Goal: Information Seeking & Learning: Learn about a topic

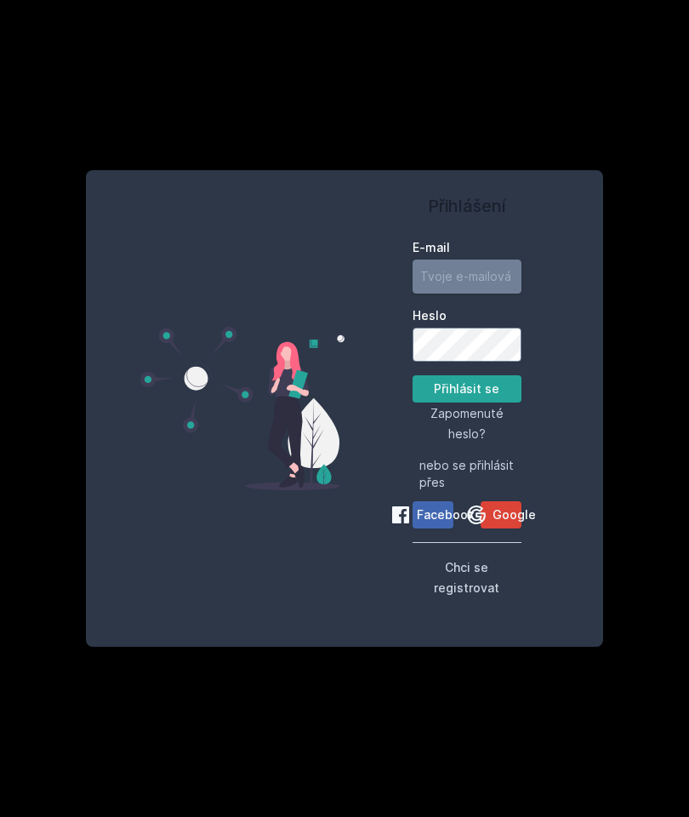
click at [475, 294] on input "E-mail" at bounding box center [467, 277] width 109 height 34
type input "m"
type input "[EMAIL_ADDRESS][DOMAIN_NAME]"
click at [500, 523] on span "Google" at bounding box center [514, 514] width 43 height 17
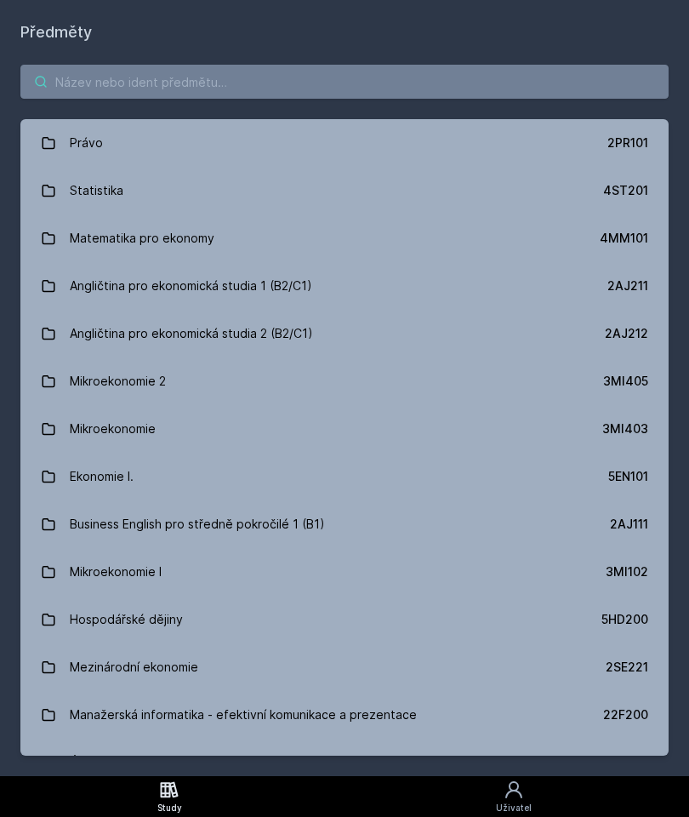
click at [514, 81] on input "search" at bounding box center [344, 82] width 648 height 34
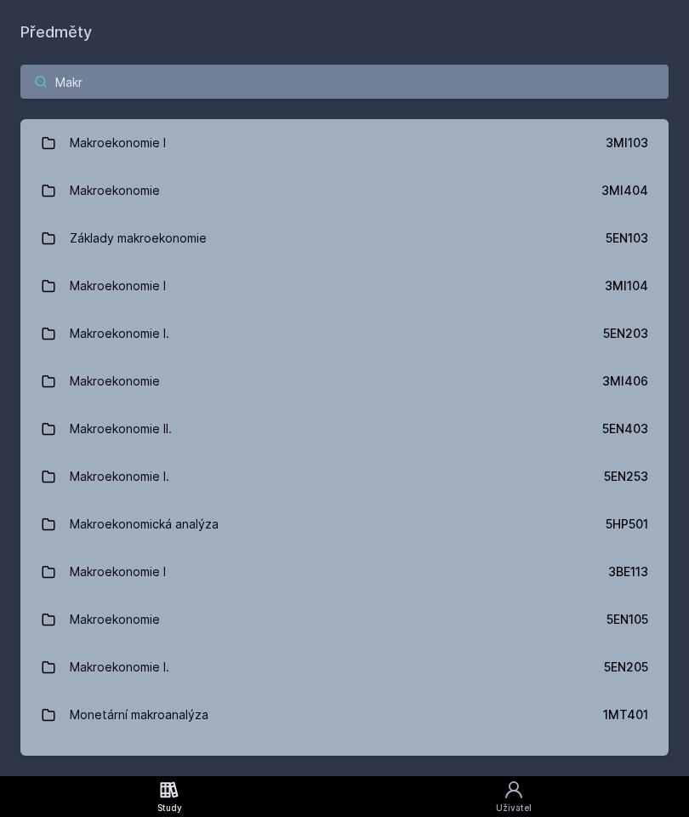
type input "Makr"
click at [627, 194] on div "3MI404" at bounding box center [625, 190] width 47 height 17
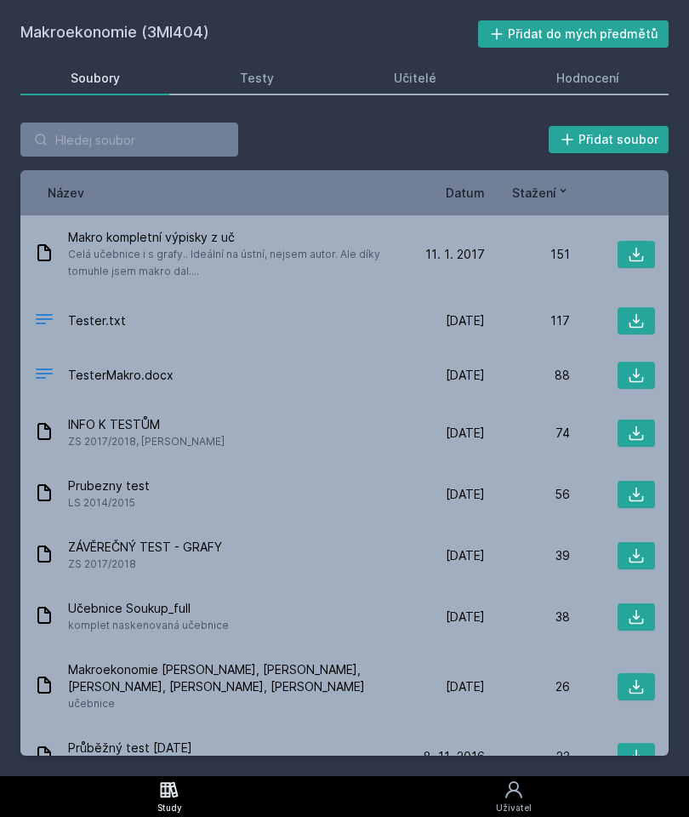
click at [629, 249] on icon at bounding box center [636, 254] width 17 height 17
click at [397, 305] on div "Tester.txt 14. 4. 19 14. 4. 2019 117" at bounding box center [344, 321] width 648 height 54
click at [389, 314] on div "Tester.txt" at bounding box center [217, 321] width 366 height 25
click at [633, 315] on icon at bounding box center [636, 320] width 17 height 17
click at [635, 374] on icon at bounding box center [636, 375] width 17 height 17
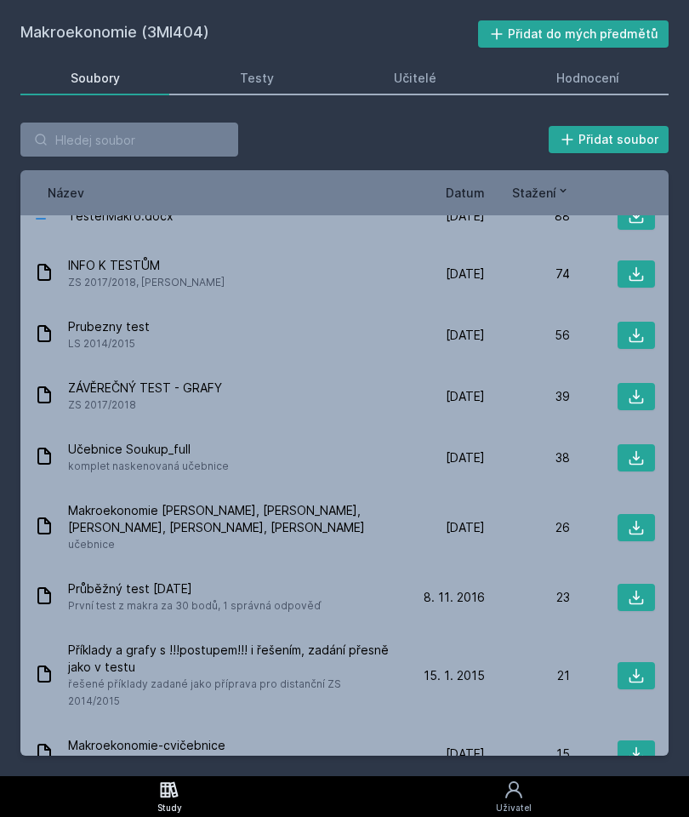
scroll to position [160, 0]
click at [460, 398] on span "4. 2. 2018" at bounding box center [465, 395] width 39 height 17
click at [633, 395] on icon at bounding box center [637, 396] width 14 height 14
